Goal: Task Accomplishment & Management: Use online tool/utility

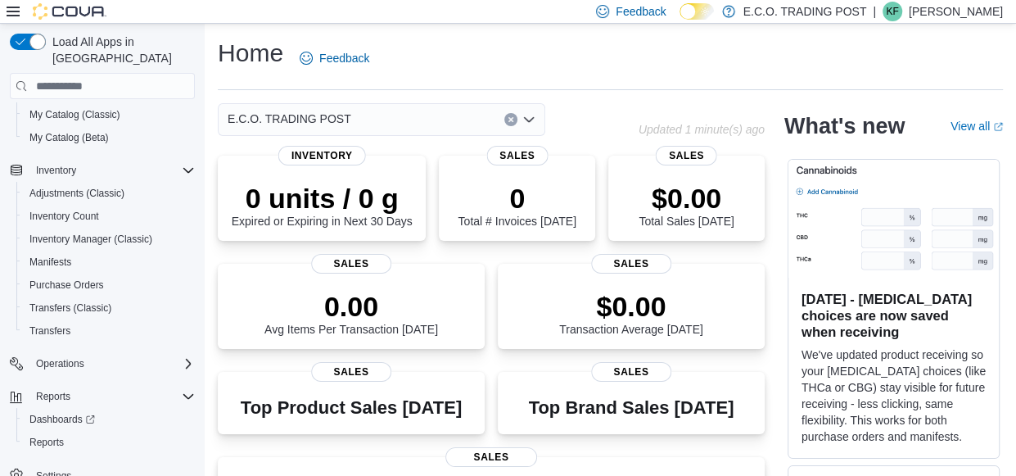
scroll to position [201, 0]
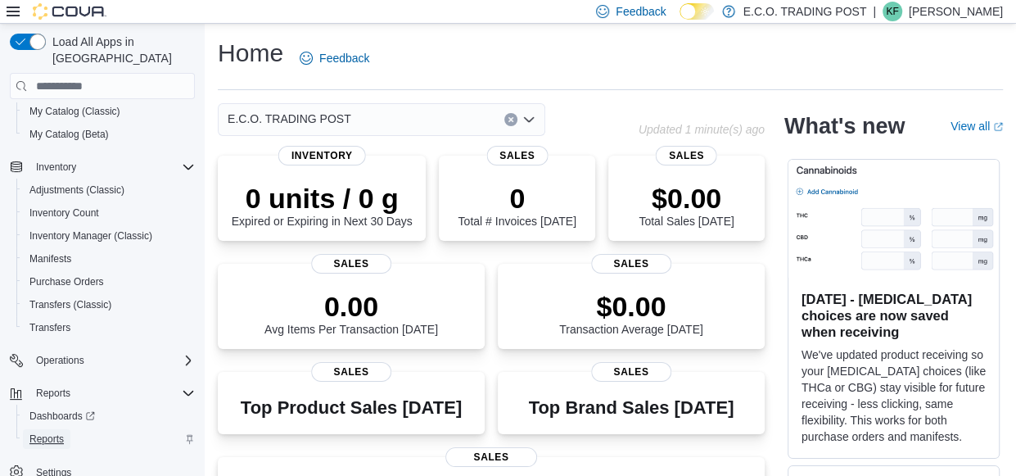
click at [63, 432] on span "Reports" at bounding box center [46, 438] width 34 height 13
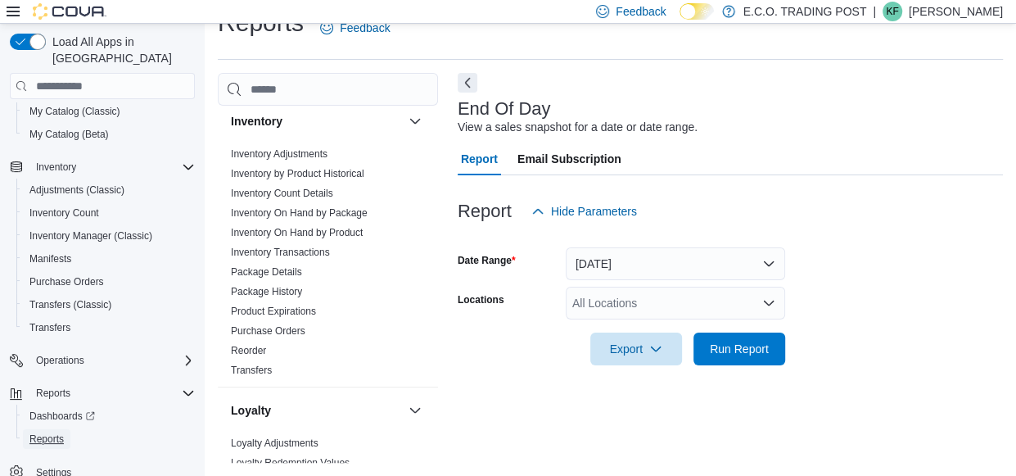
scroll to position [270, 0]
click at [331, 228] on link "Inventory On Hand by Product" at bounding box center [297, 233] width 132 height 11
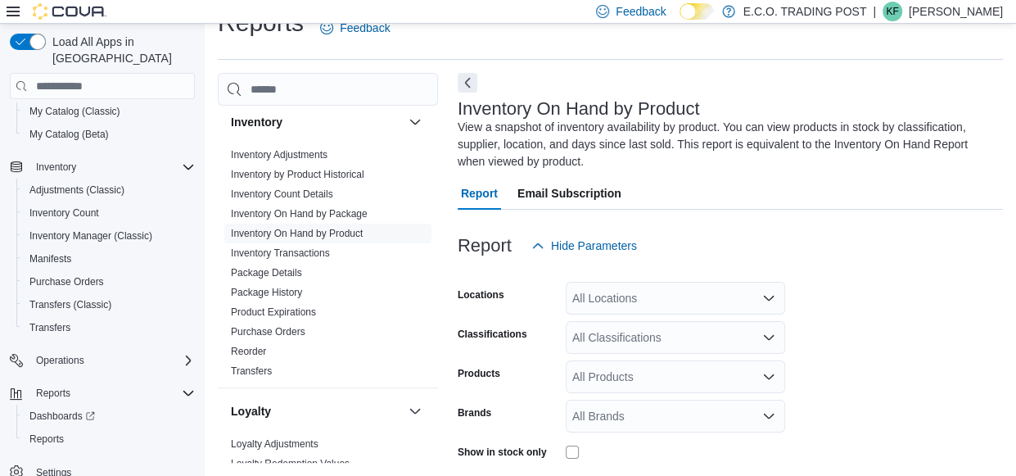
scroll to position [71, 0]
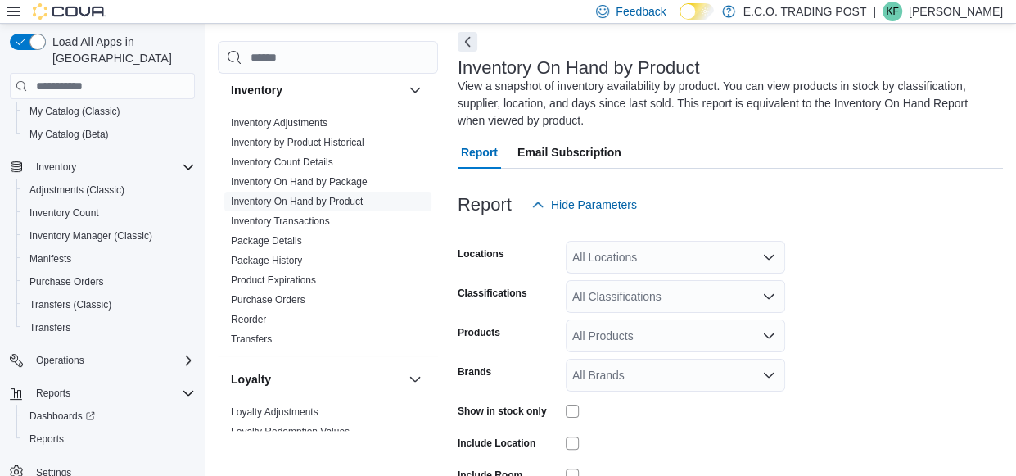
click at [771, 295] on icon "Open list of options" at bounding box center [769, 296] width 10 height 5
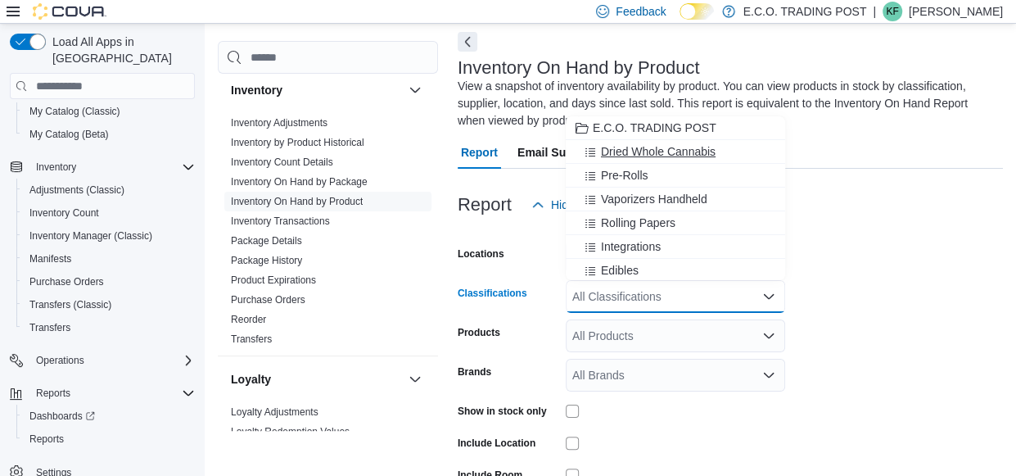
click at [647, 145] on span "Dried Whole Cannabis" at bounding box center [658, 151] width 115 height 16
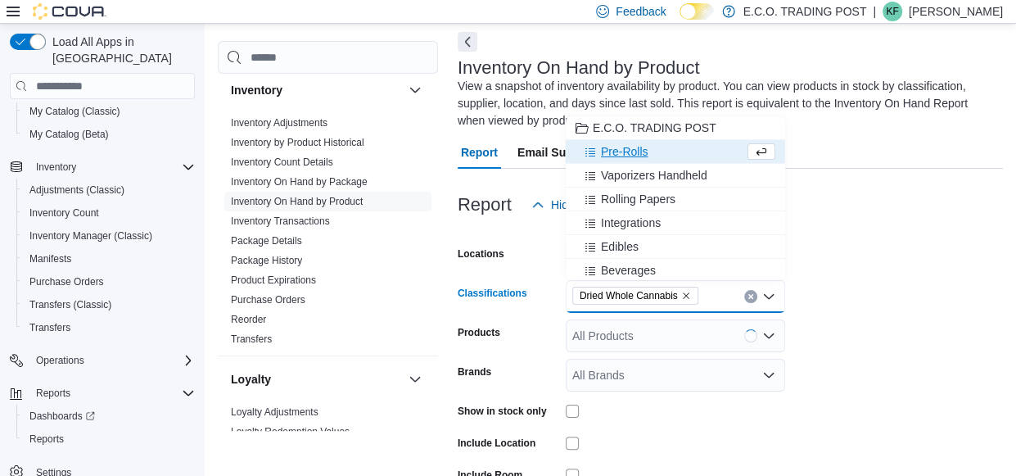
click at [636, 147] on span "Pre-Rolls" at bounding box center [624, 151] width 47 height 16
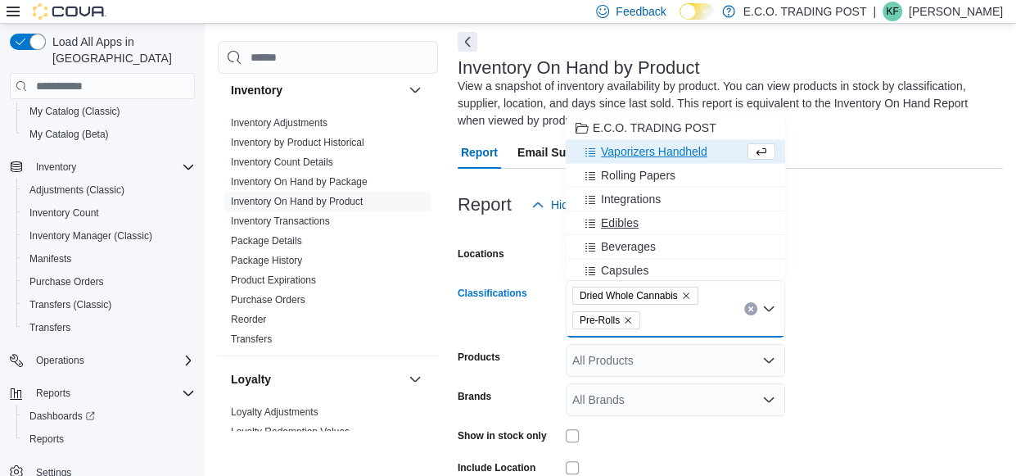
click at [638, 223] on div "Edibles" at bounding box center [675, 222] width 200 height 16
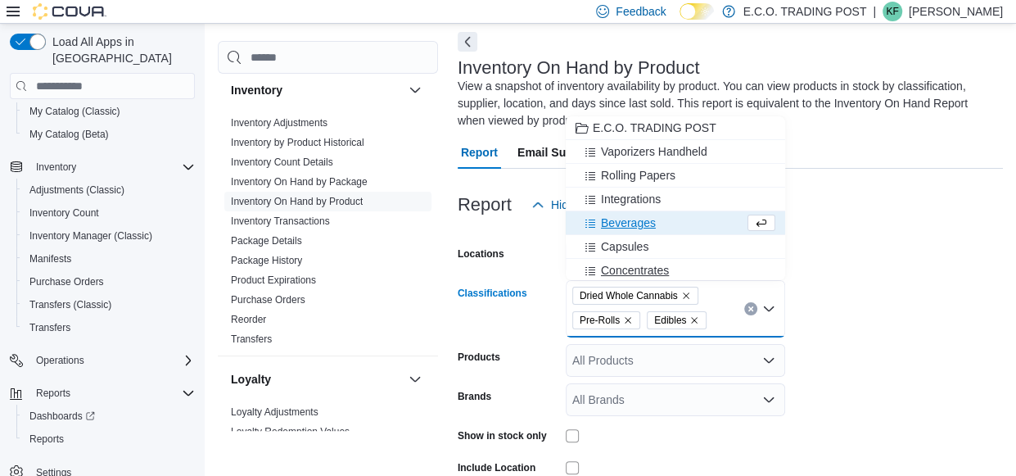
click at [640, 262] on span "Concentrates" at bounding box center [635, 270] width 68 height 16
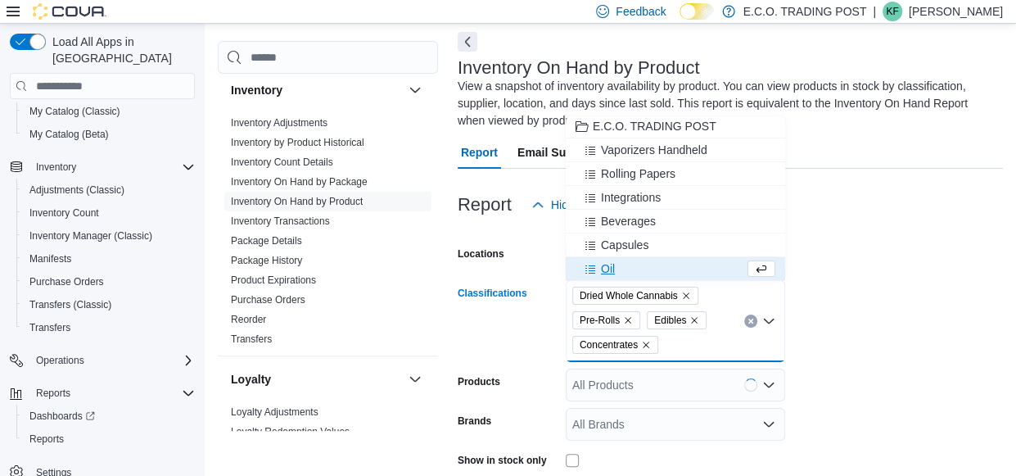
click at [640, 260] on div "Oil" at bounding box center [659, 268] width 169 height 16
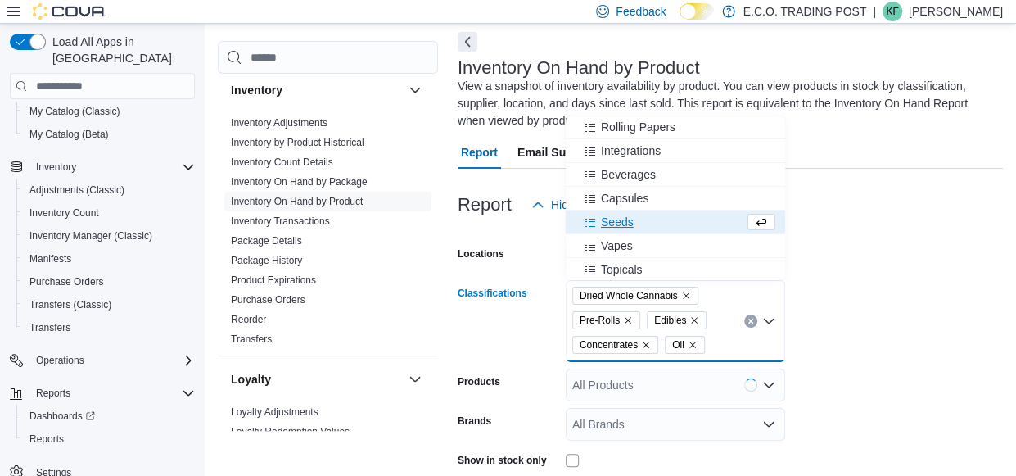
scroll to position [58, 0]
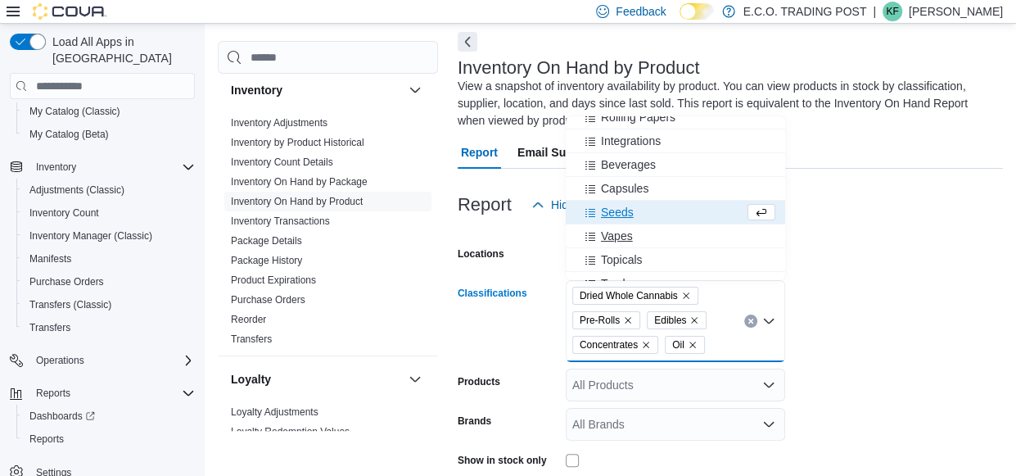
click at [625, 230] on span "Vapes" at bounding box center [617, 236] width 32 height 16
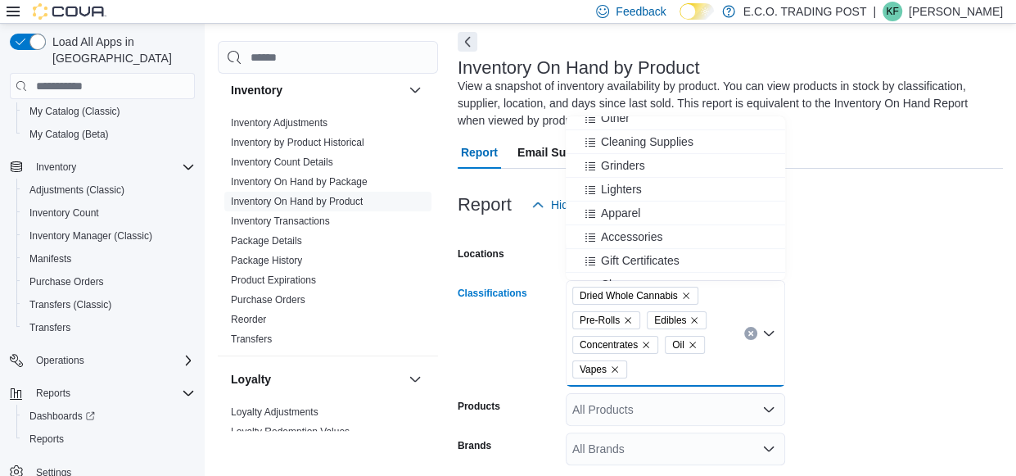
scroll to position [286, 0]
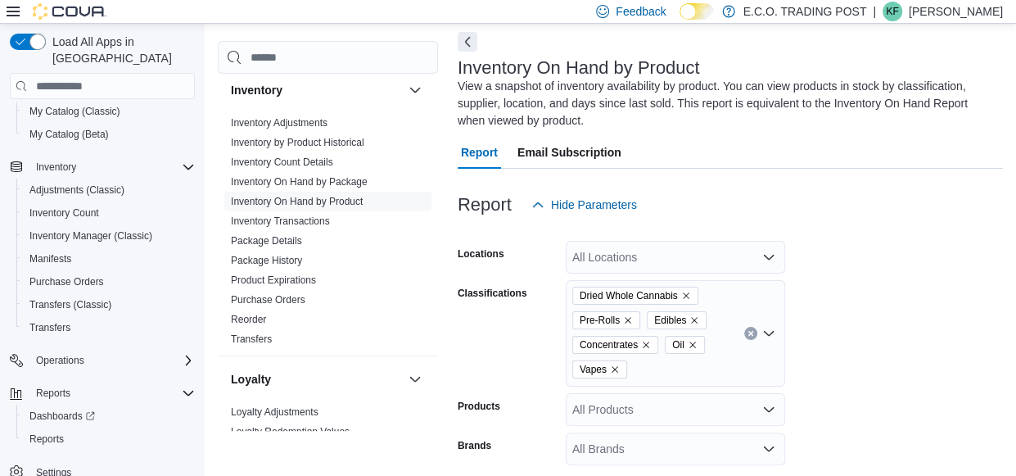
click at [868, 338] on form "Locations All Locations Classifications Dried Whole Cannabis Pre-Rolls Edibles …" at bounding box center [730, 429] width 545 height 417
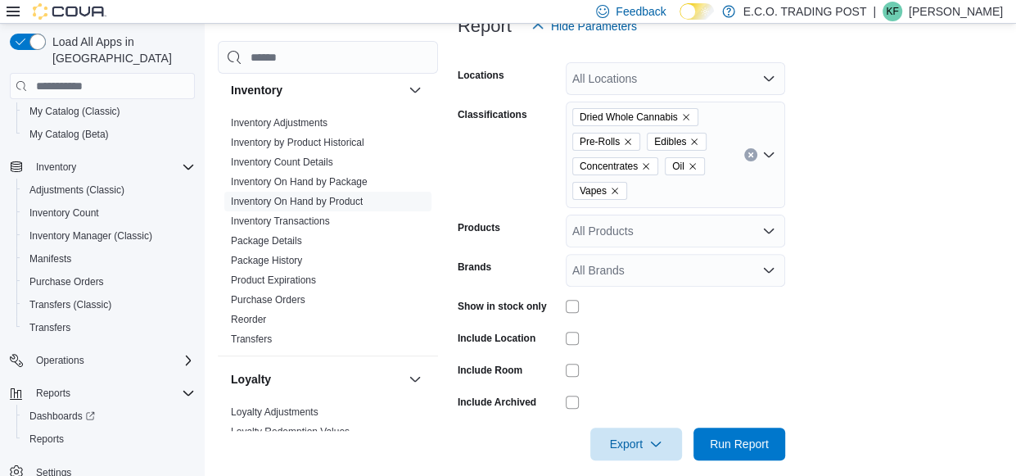
scroll to position [250, 0]
click at [740, 439] on span "Run Report" at bounding box center [739, 442] width 59 height 16
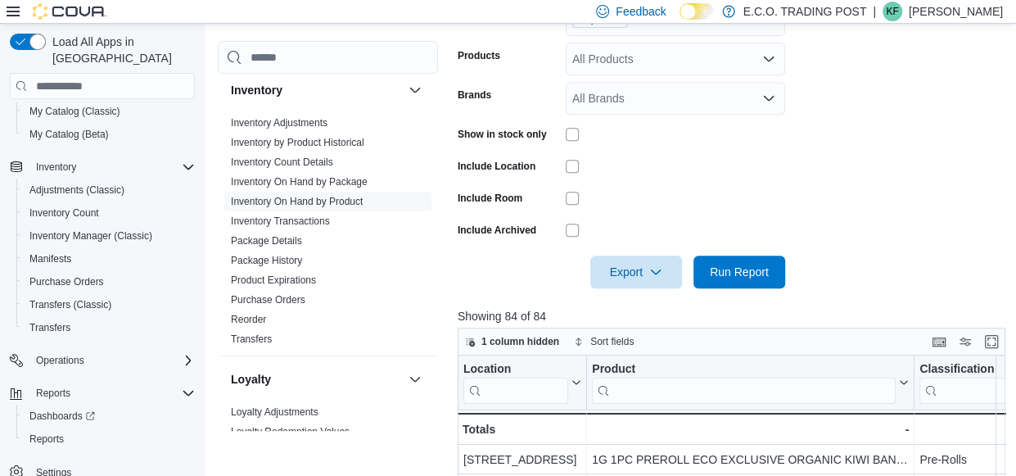
scroll to position [422, 0]
click at [645, 272] on span "Export" at bounding box center [636, 270] width 72 height 33
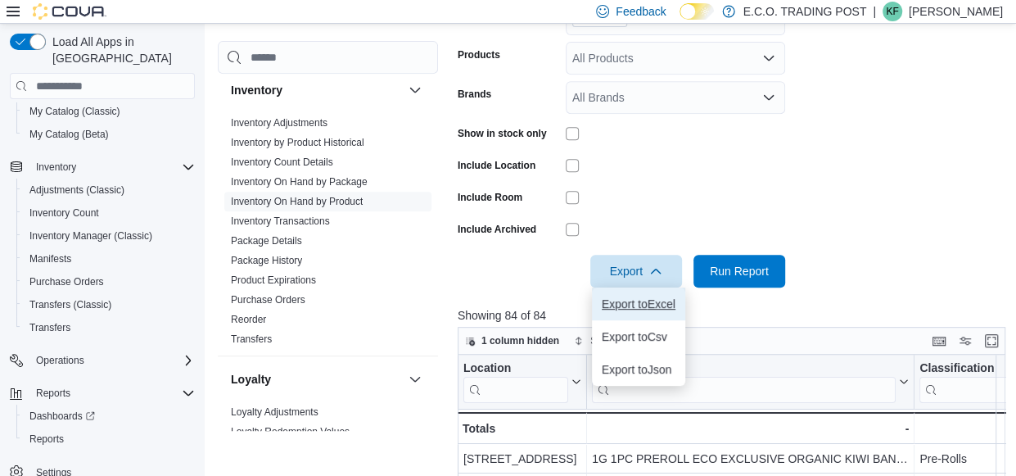
click at [651, 298] on span "Export to Excel" at bounding box center [639, 303] width 74 height 13
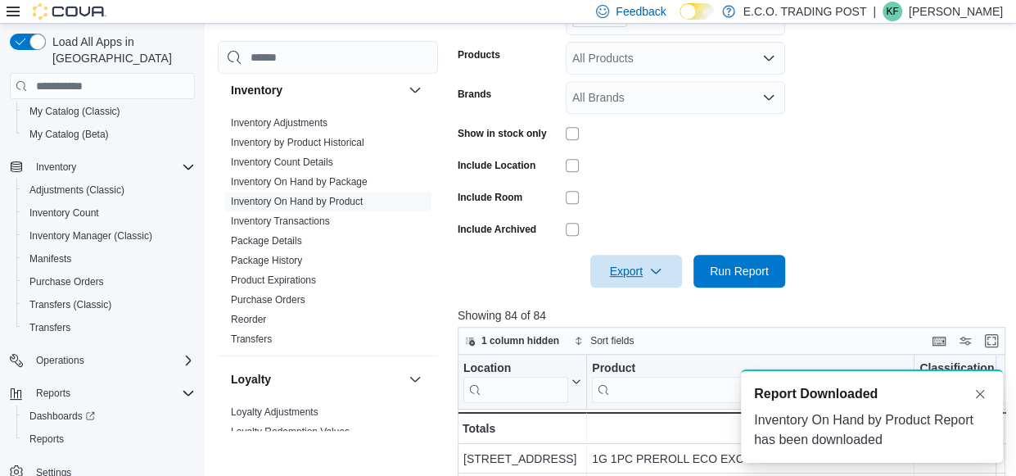
scroll to position [0, 0]
